Goal: Information Seeking & Learning: Compare options

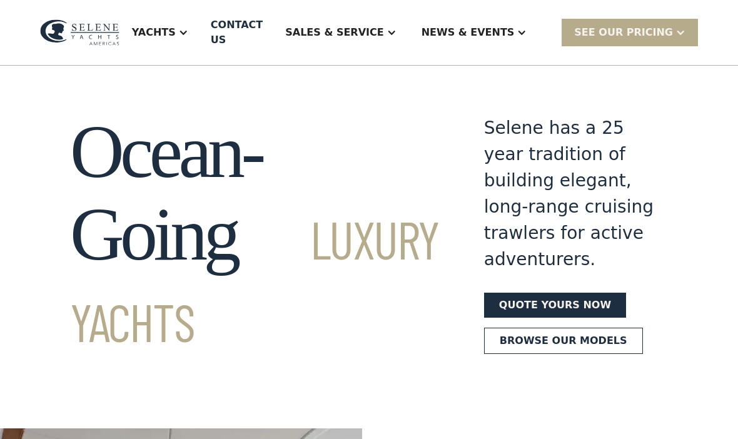
click at [176, 35] on div "Yachts" at bounding box center [154, 32] width 44 height 15
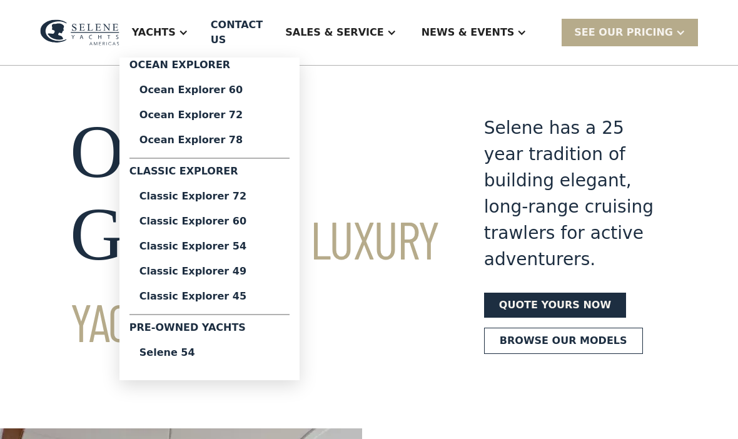
click at [249, 223] on div "Classic Explorer 60" at bounding box center [210, 222] width 140 height 10
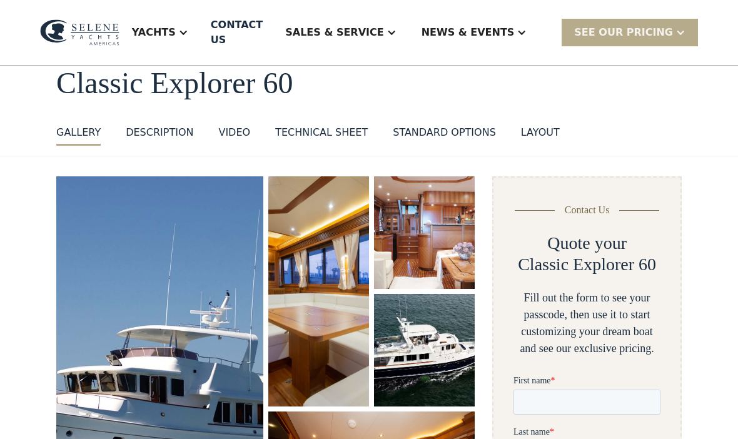
scroll to position [69, 0]
click at [329, 125] on div "Technical sheet" at bounding box center [321, 132] width 93 height 15
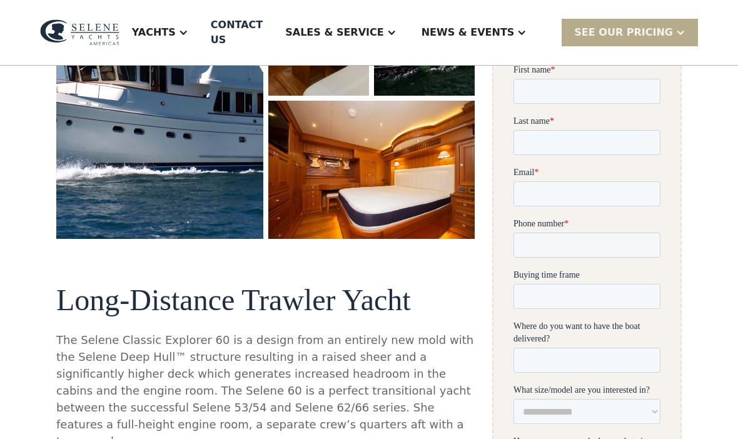
scroll to position [352, 0]
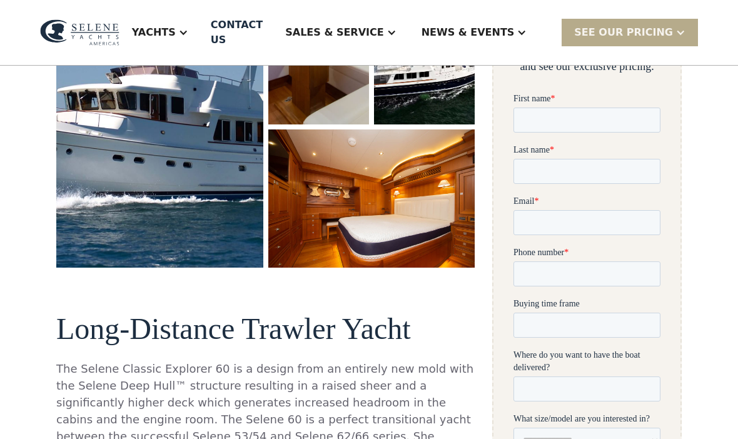
click at [176, 25] on div "Yachts" at bounding box center [154, 32] width 44 height 15
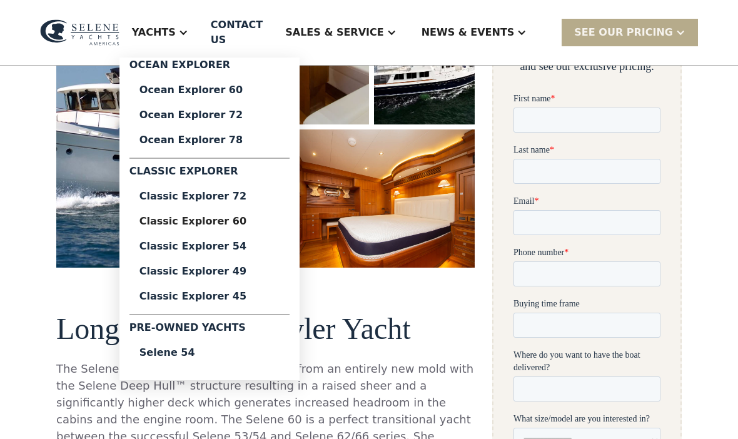
click at [246, 245] on div "Classic Explorer 54" at bounding box center [210, 247] width 140 height 10
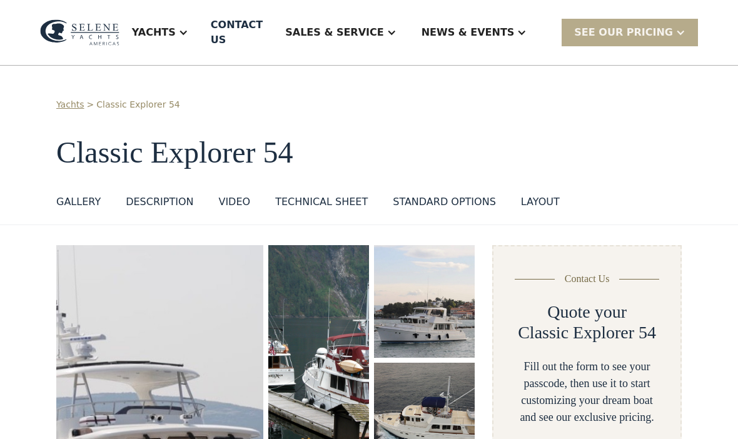
click at [324, 195] on div "Technical sheet" at bounding box center [321, 202] width 93 height 15
click at [201, 29] on div "Yachts" at bounding box center [160, 33] width 81 height 50
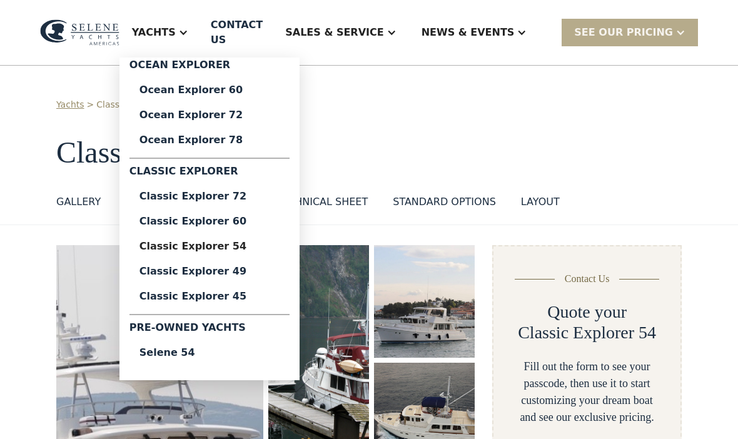
click at [247, 267] on div "Classic Explorer 49" at bounding box center [210, 272] width 140 height 10
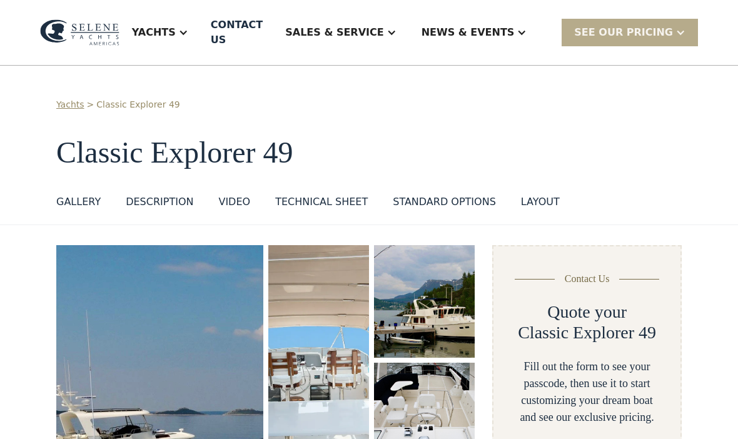
click at [334, 195] on div "Technical sheet" at bounding box center [321, 202] width 93 height 15
click at [176, 25] on div "Yachts" at bounding box center [154, 32] width 44 height 15
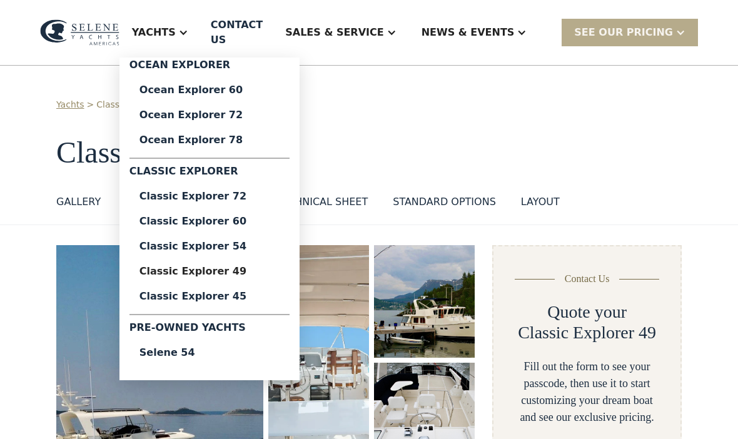
click at [245, 292] on div "Classic Explorer 45" at bounding box center [210, 297] width 140 height 10
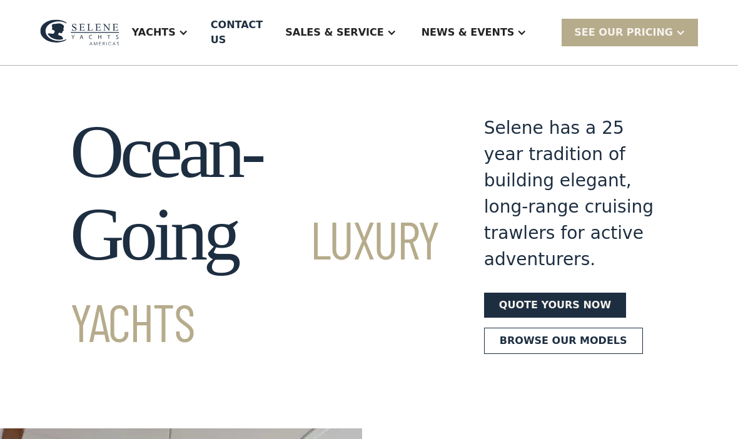
click at [176, 31] on div "Yachts" at bounding box center [154, 32] width 44 height 15
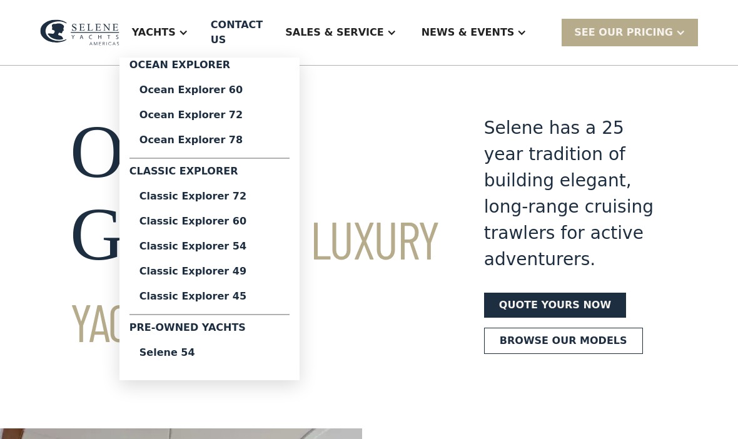
click at [257, 89] on div "Ocean Explorer 60" at bounding box center [210, 90] width 140 height 10
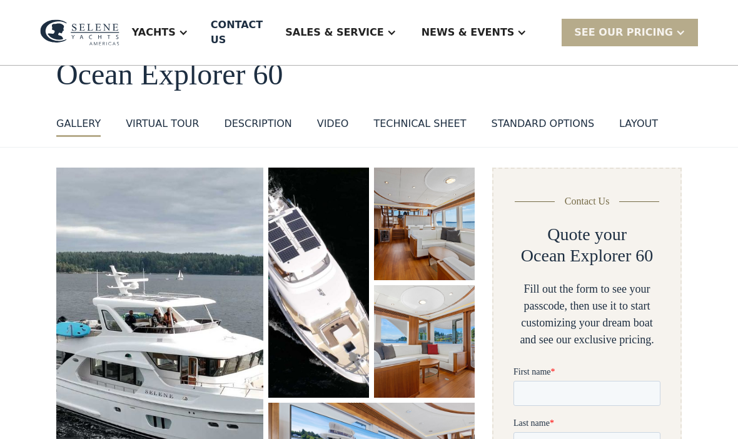
scroll to position [76, 0]
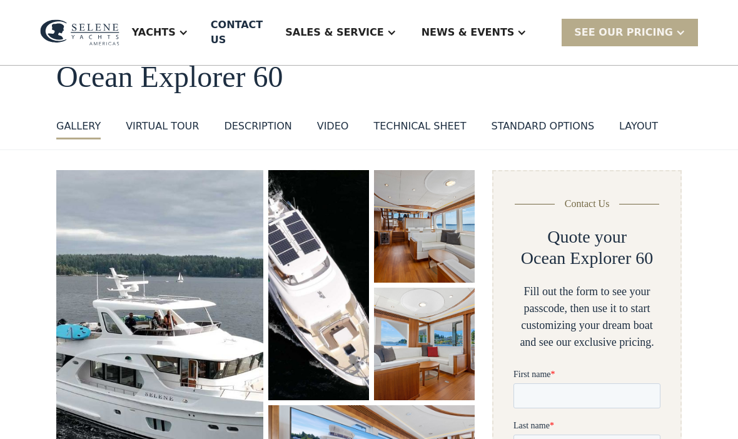
click at [426, 119] on link "Technical sheet" at bounding box center [420, 129] width 93 height 21
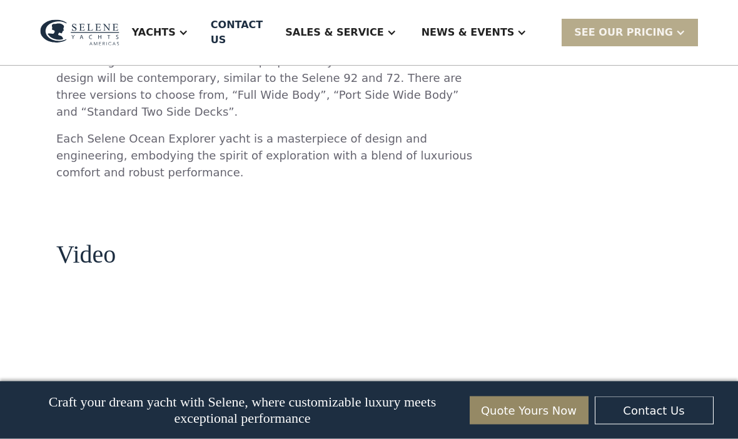
scroll to position [1416, 0]
